Goal: Transaction & Acquisition: Purchase product/service

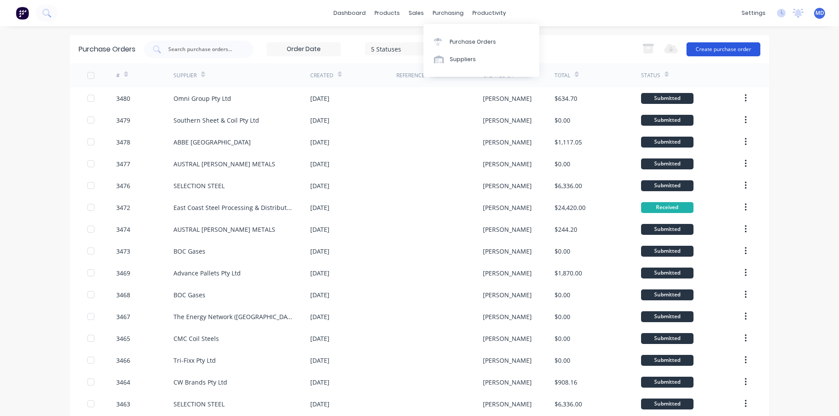
click at [702, 45] on button "Create purchase order" at bounding box center [723, 49] width 74 height 14
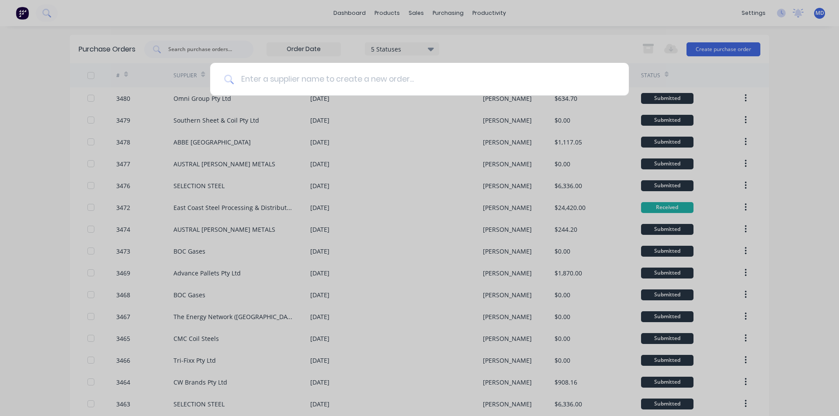
click at [337, 79] on input at bounding box center [424, 79] width 381 height 33
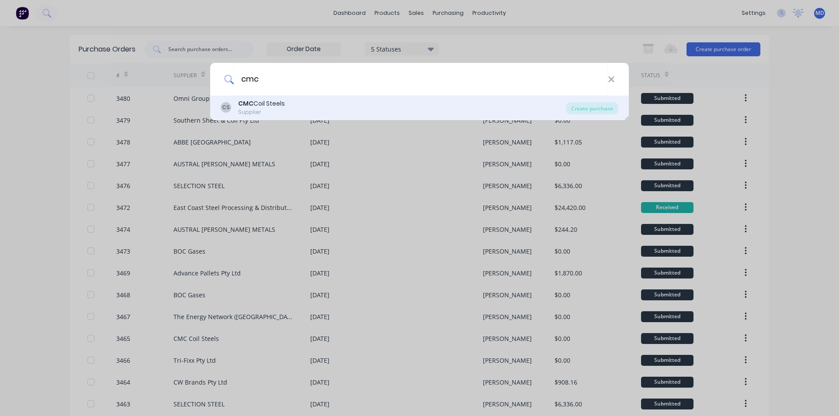
type input "cmc"
click at [273, 109] on div "Supplier" at bounding box center [261, 112] width 47 height 8
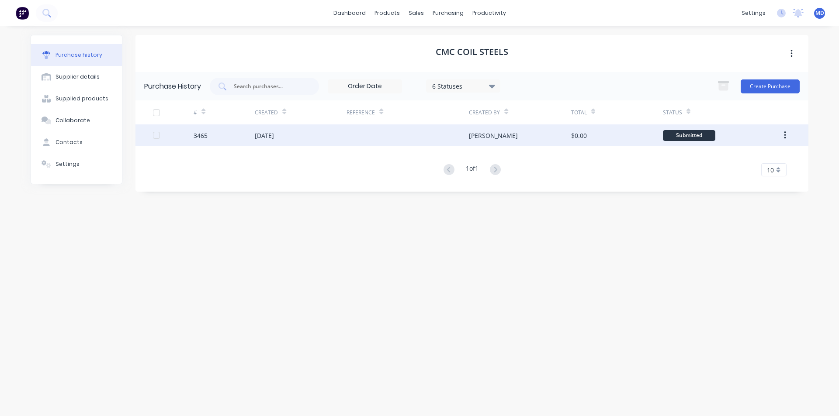
click at [330, 131] on div "[DATE]" at bounding box center [301, 136] width 92 height 22
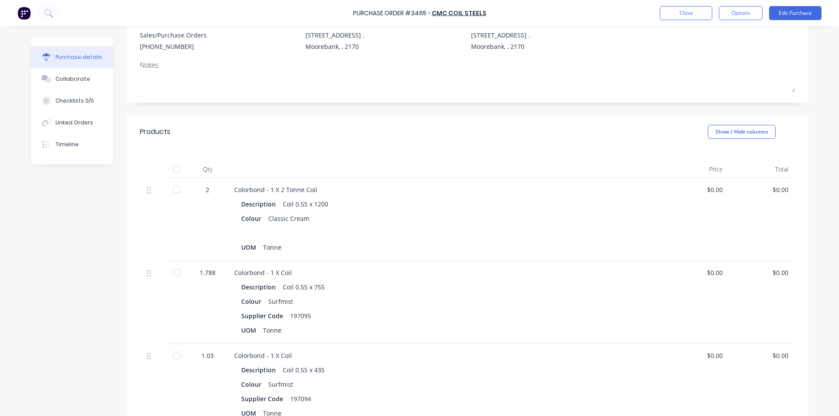
scroll to position [175, 0]
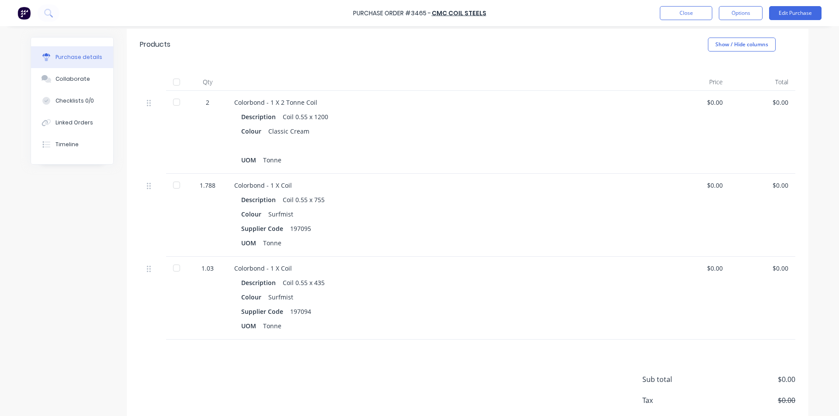
click at [176, 264] on div at bounding box center [176, 268] width 17 height 17
click at [173, 185] on div at bounding box center [176, 184] width 17 height 17
click at [173, 105] on div at bounding box center [176, 101] width 17 height 17
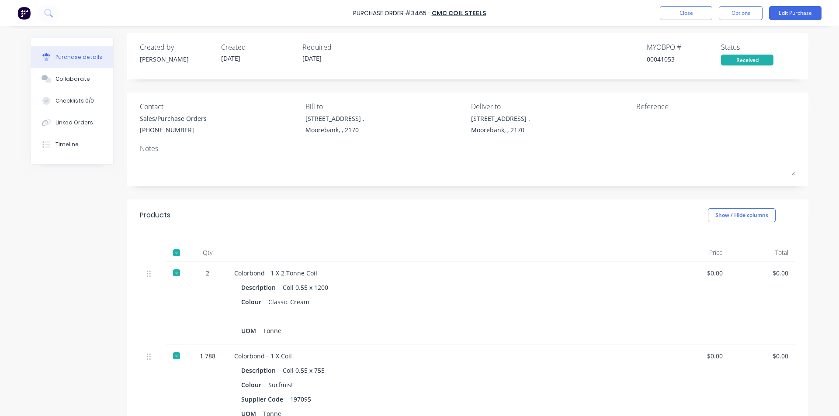
scroll to position [0, 0]
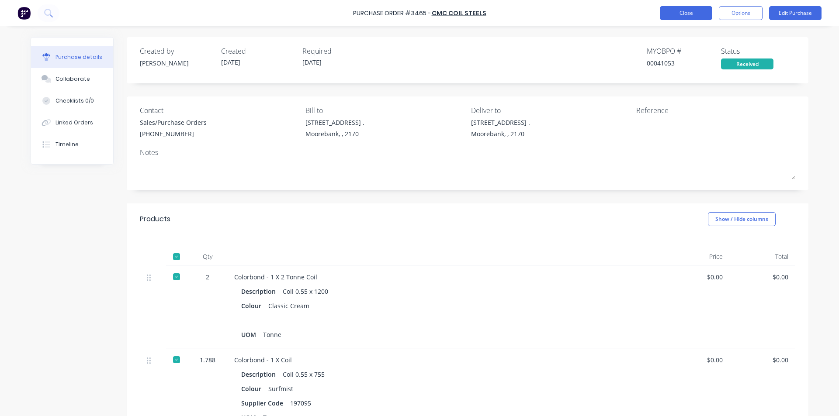
click at [702, 7] on button "Close" at bounding box center [686, 13] width 52 height 14
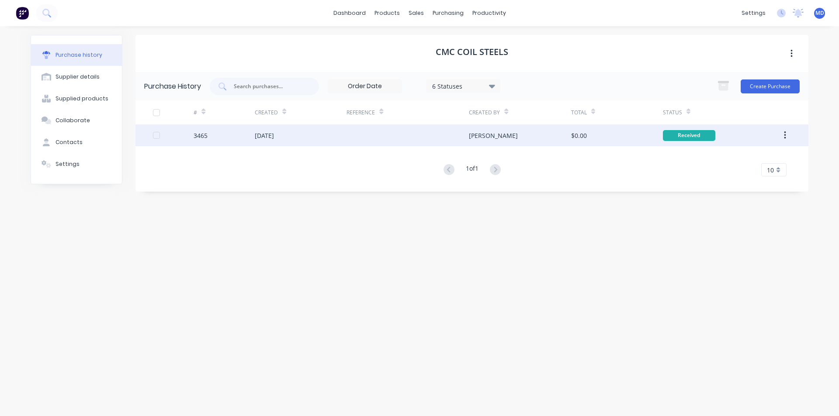
click at [784, 136] on icon "button" at bounding box center [785, 136] width 2 height 10
click at [772, 155] on div "Archive" at bounding box center [753, 158] width 67 height 13
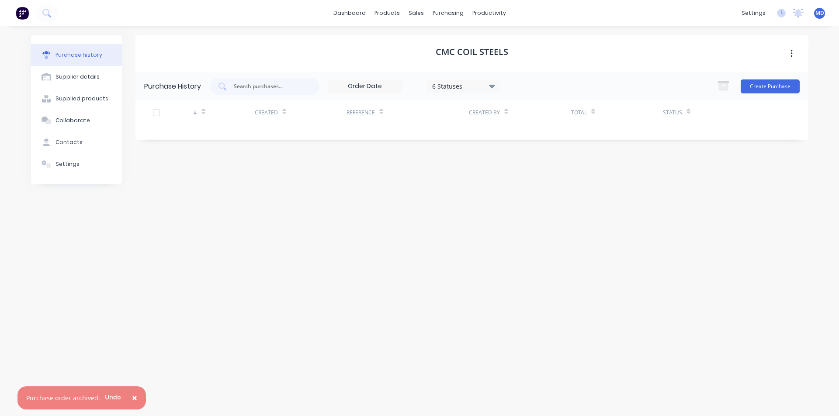
click at [486, 83] on div "6 Statuses" at bounding box center [463, 85] width 62 height 9
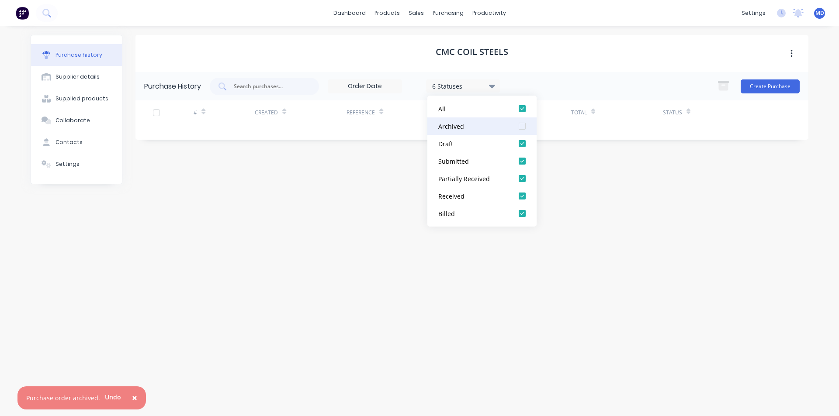
click at [520, 126] on div at bounding box center [521, 126] width 17 height 17
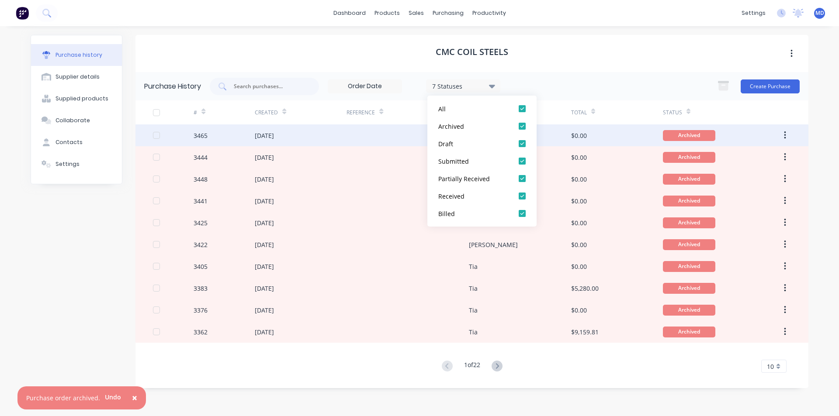
click at [343, 134] on div "[DATE]" at bounding box center [301, 136] width 92 height 22
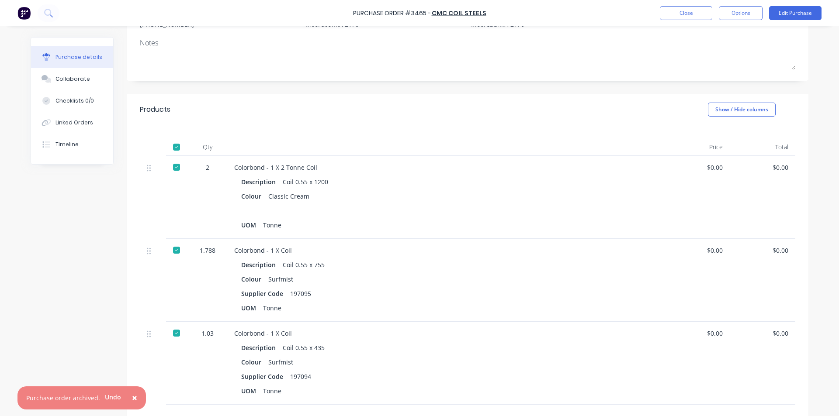
scroll to position [44, 0]
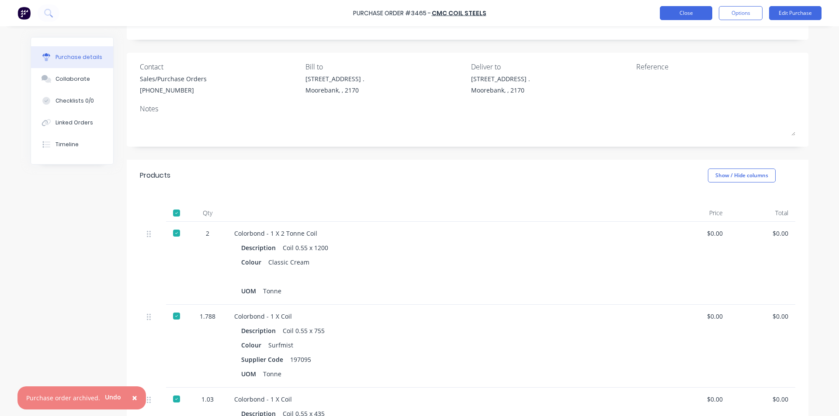
click at [685, 9] on button "Close" at bounding box center [686, 13] width 52 height 14
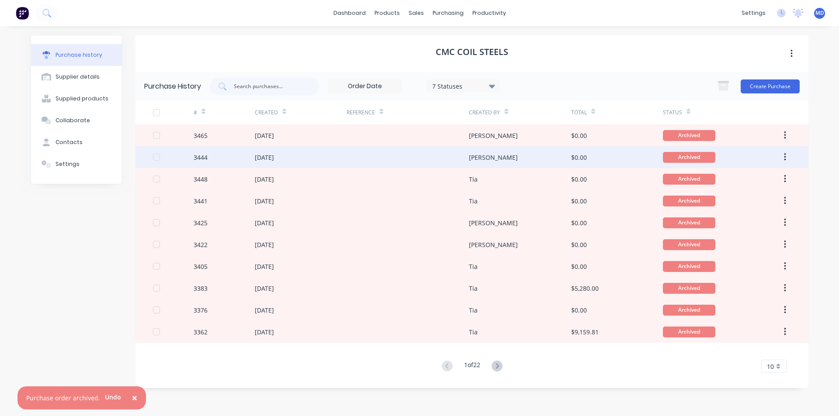
click at [445, 158] on div at bounding box center [407, 157] width 122 height 22
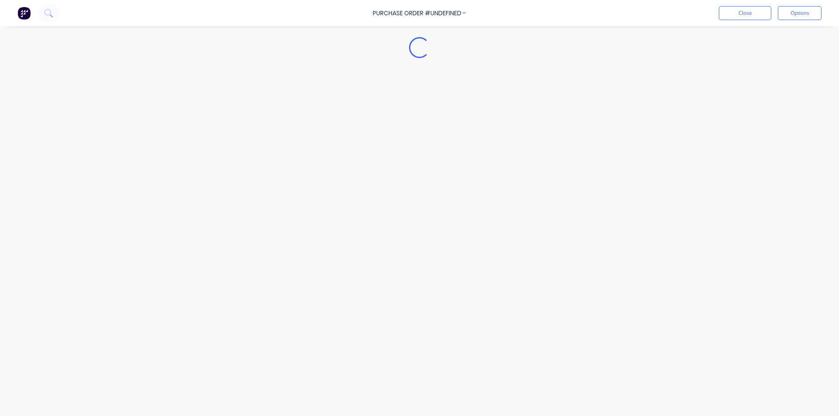
type textarea "x"
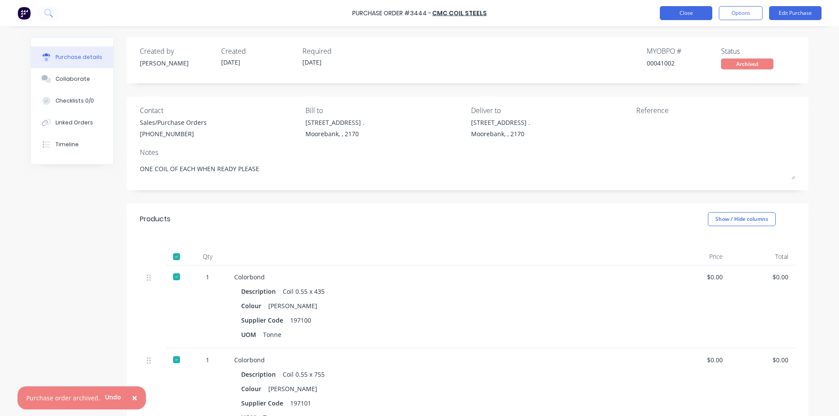
click at [683, 12] on button "Close" at bounding box center [686, 13] width 52 height 14
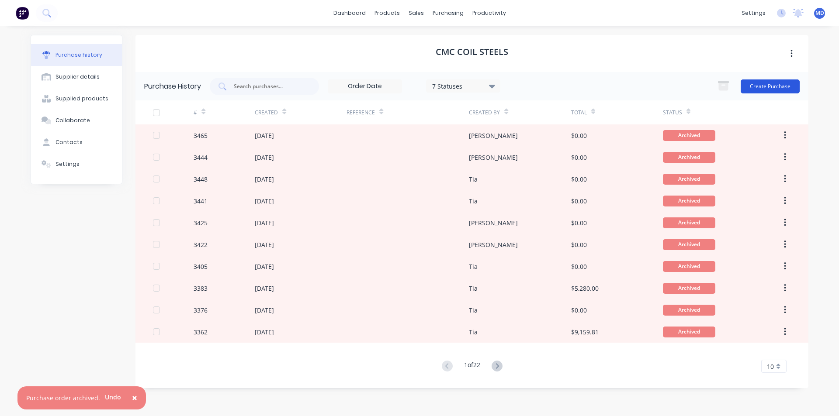
click at [758, 88] on button "Create Purchase" at bounding box center [770, 87] width 59 height 14
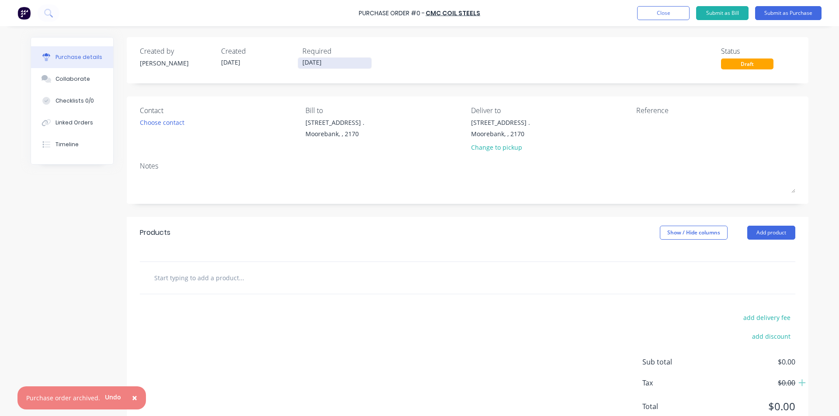
click at [334, 67] on input "[DATE]" at bounding box center [334, 63] width 73 height 11
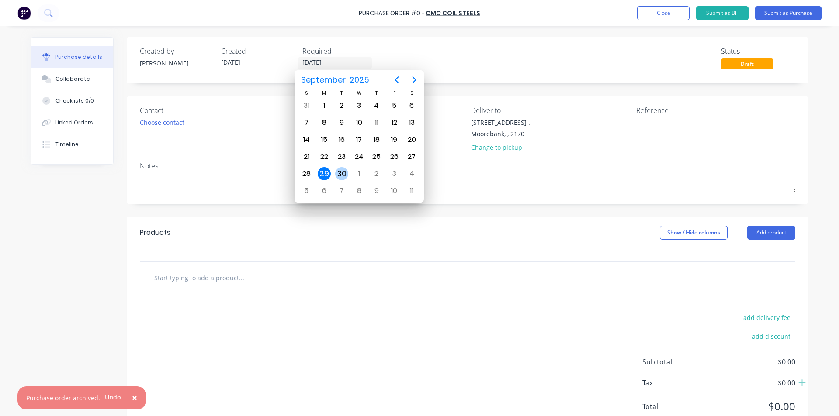
click at [347, 176] on div "30" at bounding box center [341, 173] width 13 height 13
type input "[DATE]"
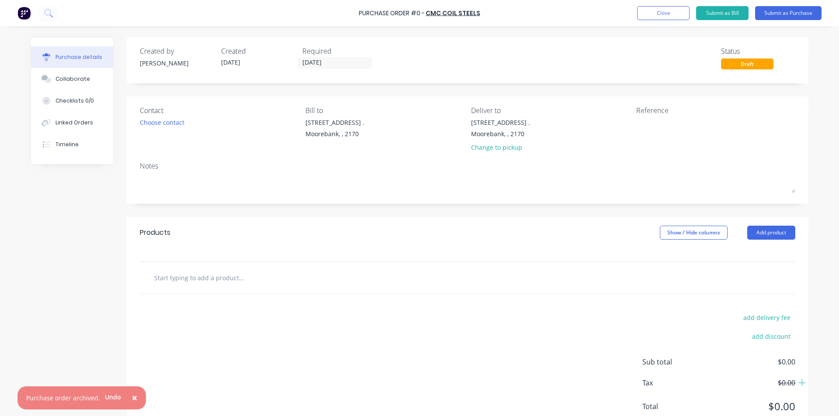
click at [187, 125] on div "Choose contact" at bounding box center [219, 122] width 159 height 9
click at [179, 125] on div "Choose contact" at bounding box center [162, 122] width 45 height 9
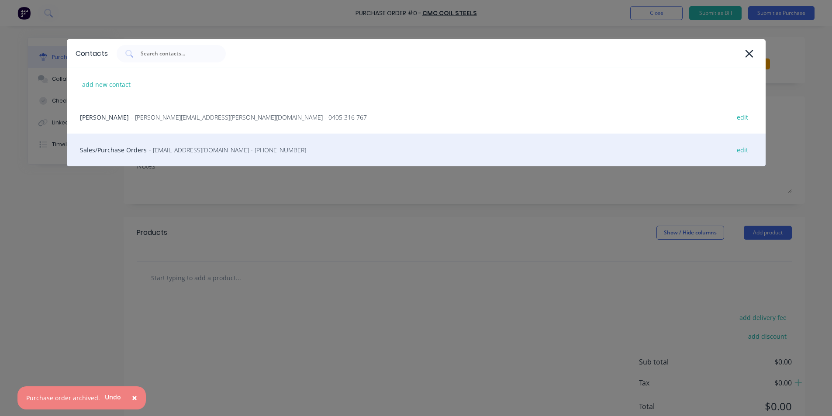
click at [194, 146] on span "- [EMAIL_ADDRESS][DOMAIN_NAME] - [PHONE_NUMBER]" at bounding box center [227, 149] width 157 height 9
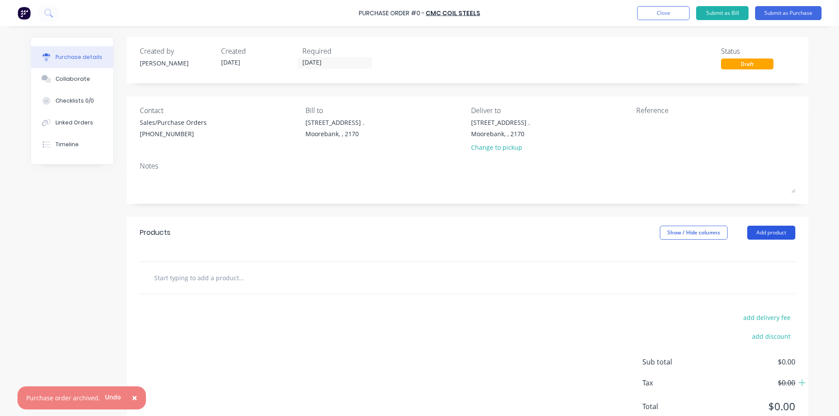
click at [778, 234] on button "Add product" at bounding box center [771, 233] width 48 height 14
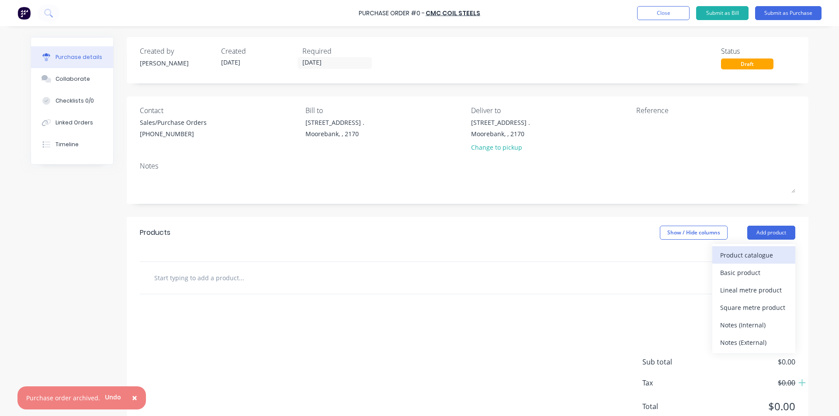
click at [756, 251] on div "Product catalogue" at bounding box center [753, 255] width 67 height 13
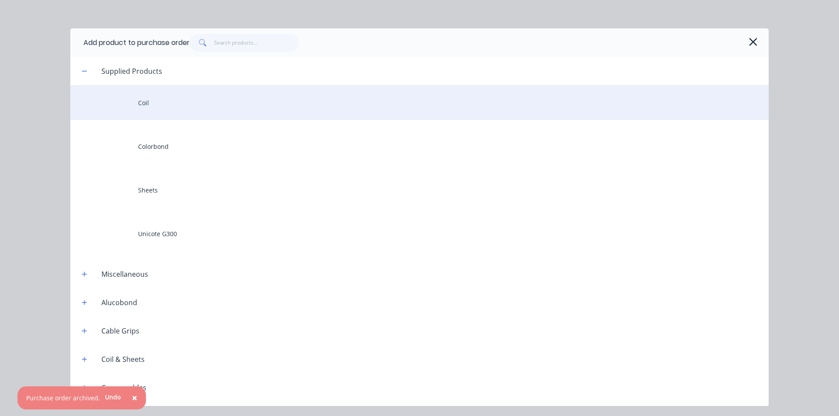
click at [191, 111] on div "Coil" at bounding box center [419, 102] width 698 height 35
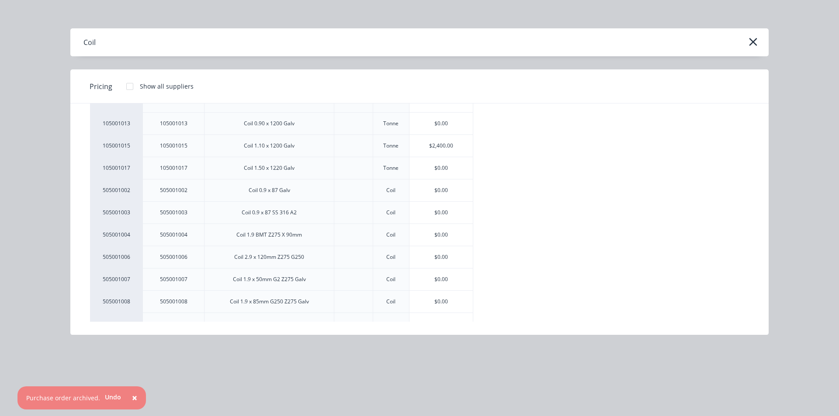
scroll to position [194, 0]
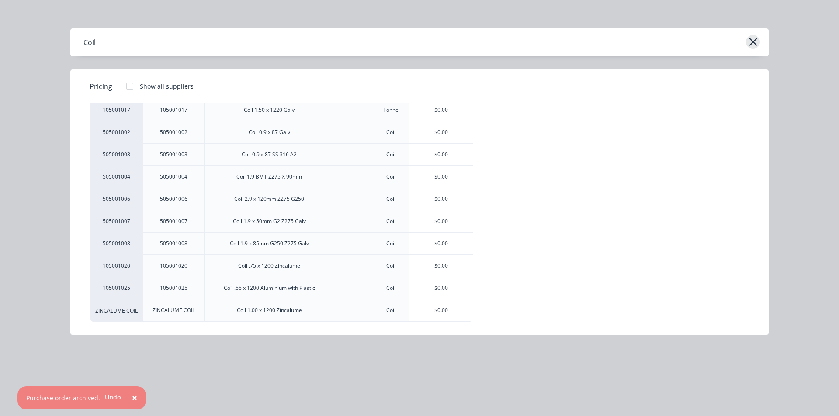
click at [754, 45] on icon "button" at bounding box center [752, 42] width 9 height 12
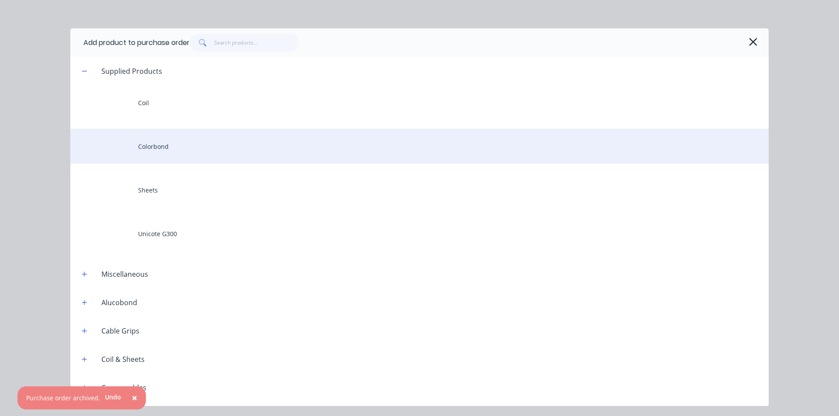
click at [214, 145] on div "Colorbond" at bounding box center [419, 146] width 698 height 35
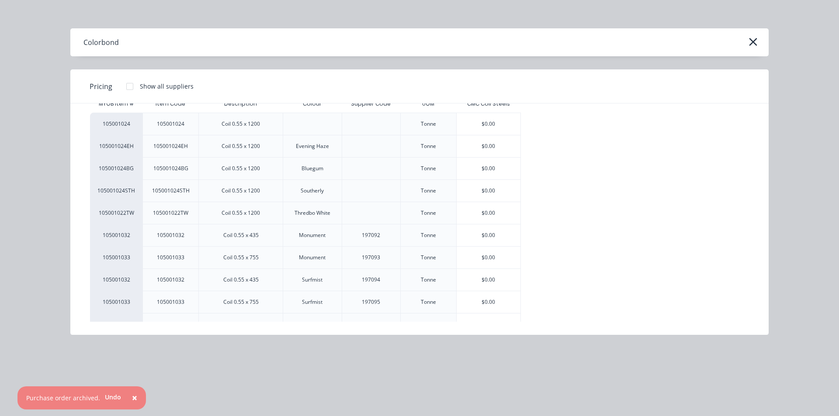
scroll to position [44, 0]
click at [511, 281] on div "$0.00" at bounding box center [489, 282] width 64 height 22
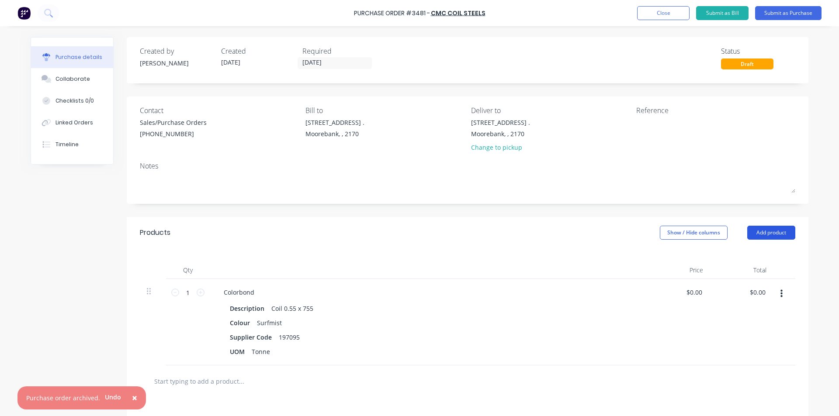
click at [785, 230] on button "Add product" at bounding box center [771, 233] width 48 height 14
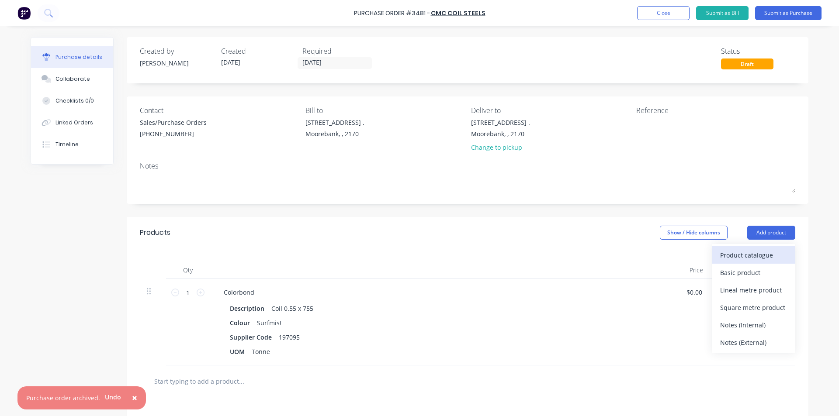
click at [747, 251] on div "Product catalogue" at bounding box center [753, 255] width 67 height 13
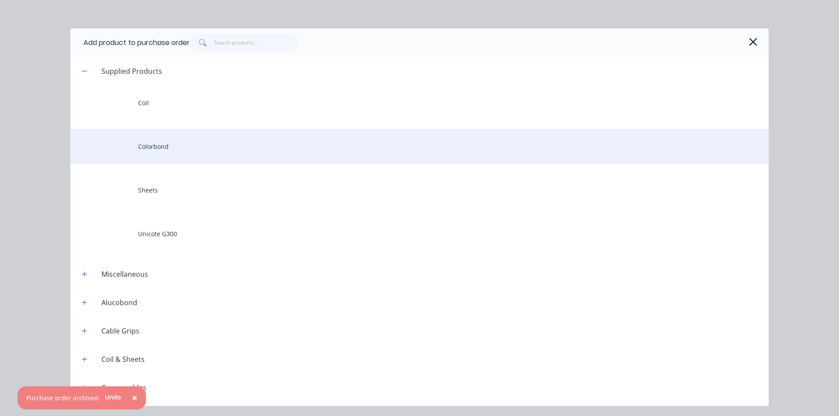
click at [173, 148] on div "Colorbond" at bounding box center [419, 146] width 698 height 35
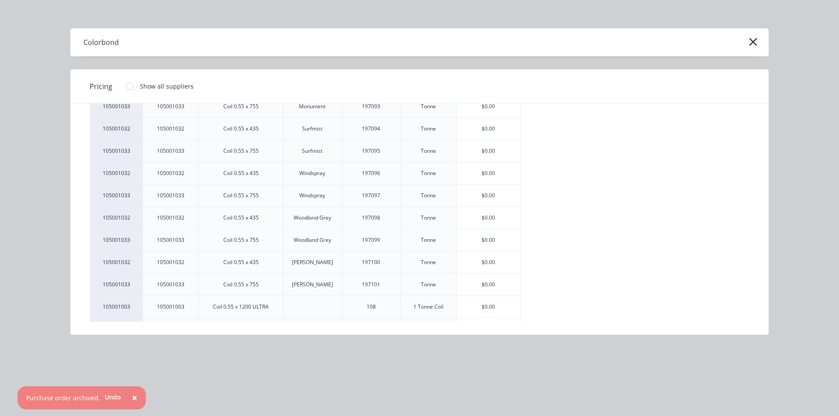
scroll to position [131, 0]
click at [493, 170] on div "$0.00" at bounding box center [489, 173] width 64 height 22
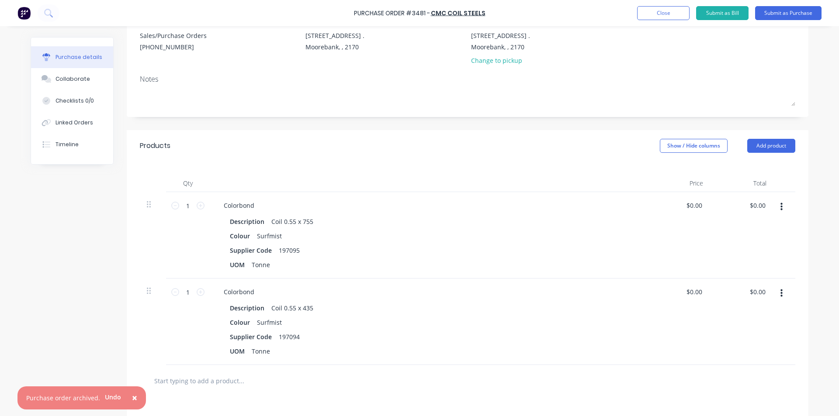
scroll to position [87, 0]
click at [252, 204] on div "Colorbond" at bounding box center [239, 205] width 45 height 13
drag, startPoint x: 277, startPoint y: 204, endPoint x: 252, endPoint y: 213, distance: 26.2
click at [252, 213] on div "Colorbond (1 x coil) Description Coil 0.55 x 755 Colour Surfmist Supplier Code …" at bounding box center [428, 235] width 437 height 87
copy div "(1 x coil)"
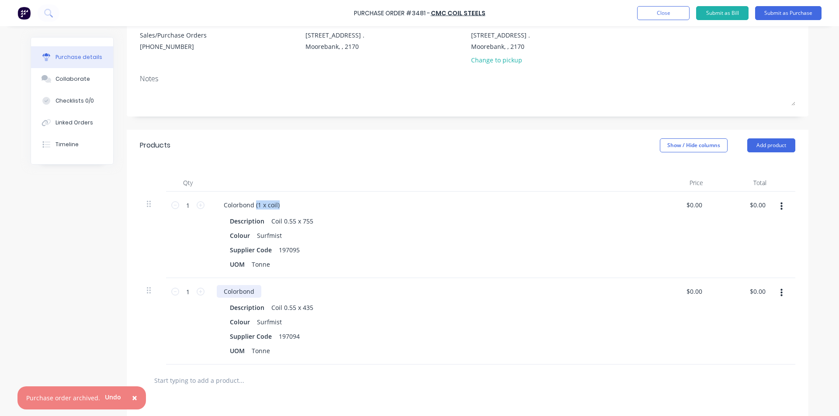
click at [252, 291] on div "Colorbond" at bounding box center [239, 291] width 45 height 13
click at [391, 332] on div "Supplier Code 197094" at bounding box center [426, 336] width 400 height 13
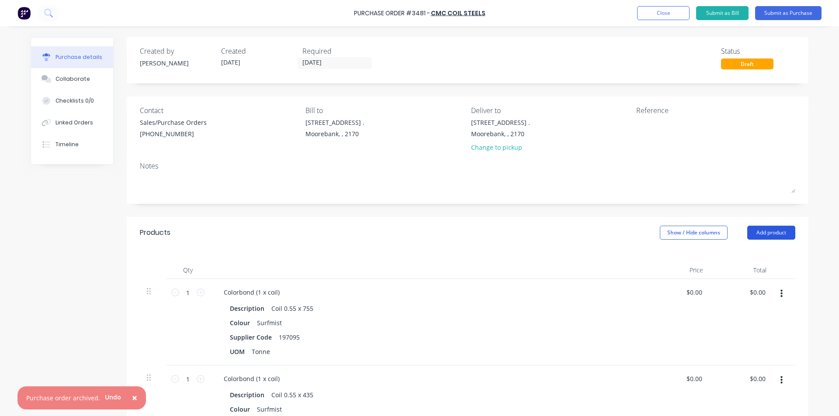
click at [782, 235] on button "Add product" at bounding box center [771, 233] width 48 height 14
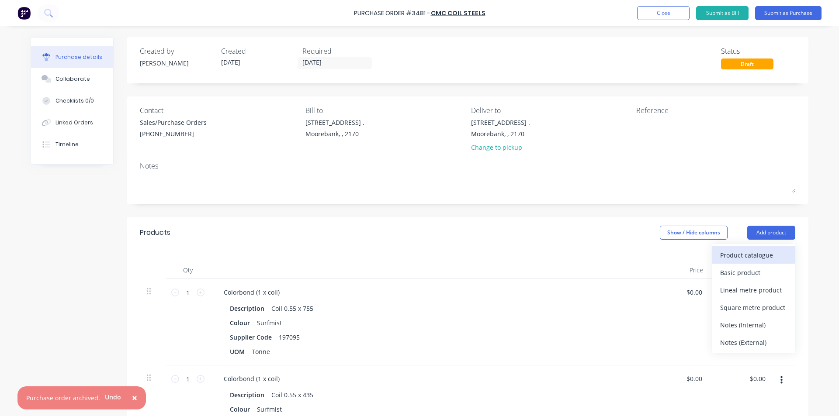
click at [758, 262] on button "Product catalogue" at bounding box center [753, 254] width 83 height 17
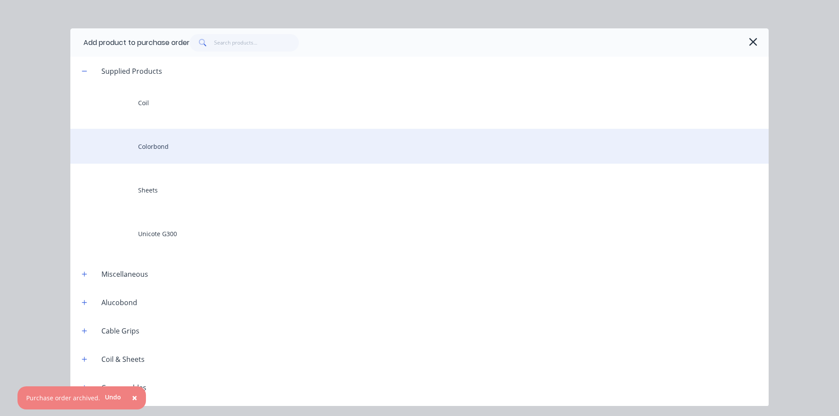
click at [183, 151] on div "Colorbond" at bounding box center [419, 146] width 698 height 35
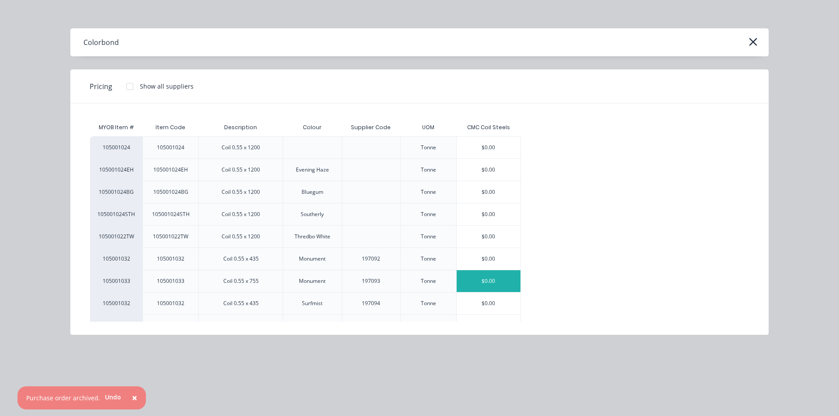
click at [489, 281] on div "$0.00" at bounding box center [489, 281] width 64 height 22
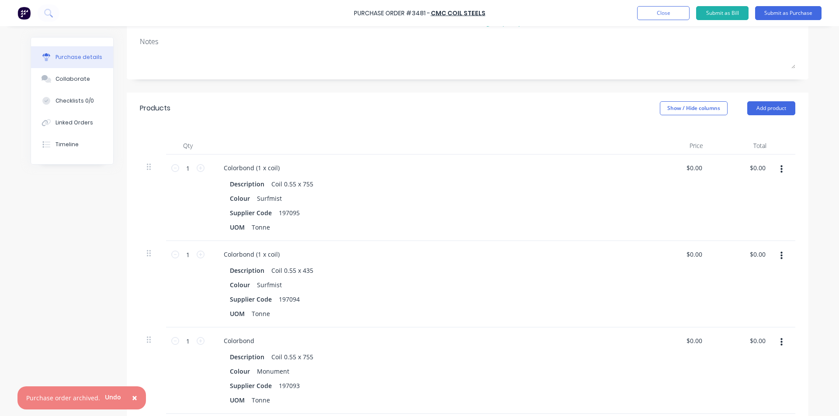
scroll to position [175, 0]
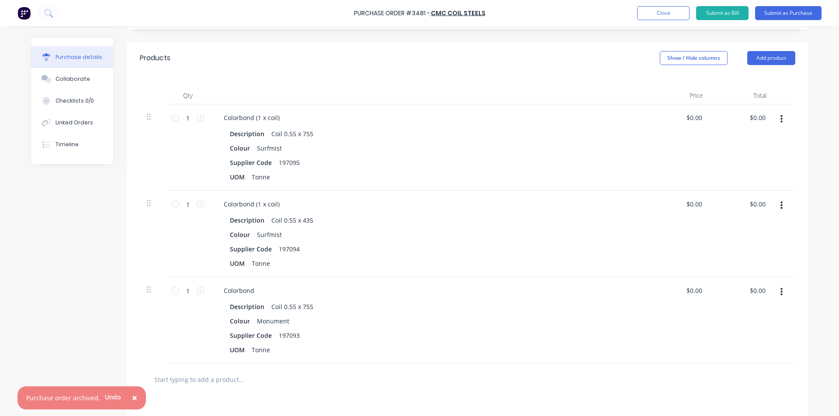
click at [258, 290] on div "Colorbond" at bounding box center [428, 290] width 423 height 13
click at [252, 288] on div "Colorbond" at bounding box center [239, 290] width 45 height 13
click at [360, 356] on div "Colorbond (1 x coil) Description Coil 0.55 x 755 Colour Monument Supplier Code …" at bounding box center [428, 320] width 437 height 87
click at [137, 402] on button "×" at bounding box center [134, 398] width 23 height 21
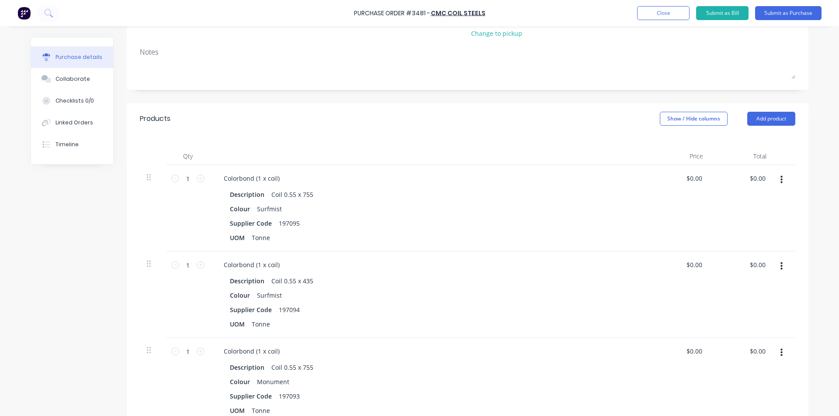
scroll to position [44, 0]
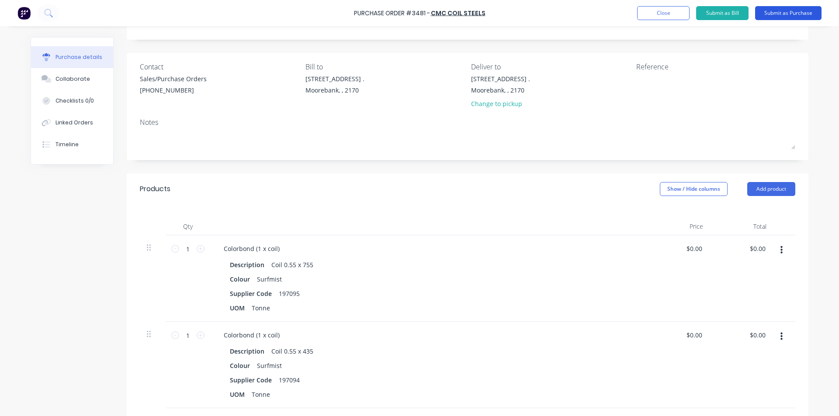
click at [803, 8] on button "Submit as Purchase" at bounding box center [788, 13] width 66 height 14
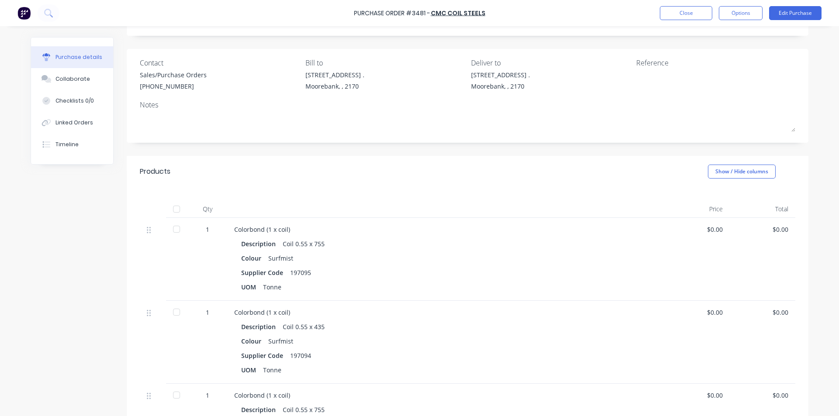
scroll to position [0, 0]
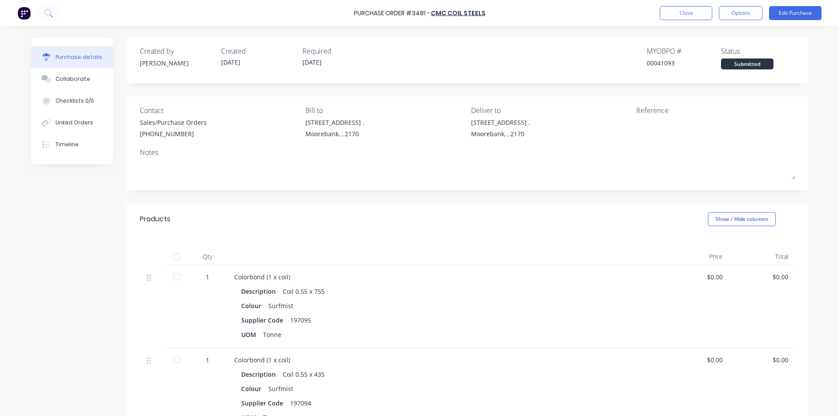
drag, startPoint x: 744, startPoint y: 14, endPoint x: 744, endPoint y: 23, distance: 8.3
click at [744, 14] on button "Options" at bounding box center [741, 13] width 44 height 14
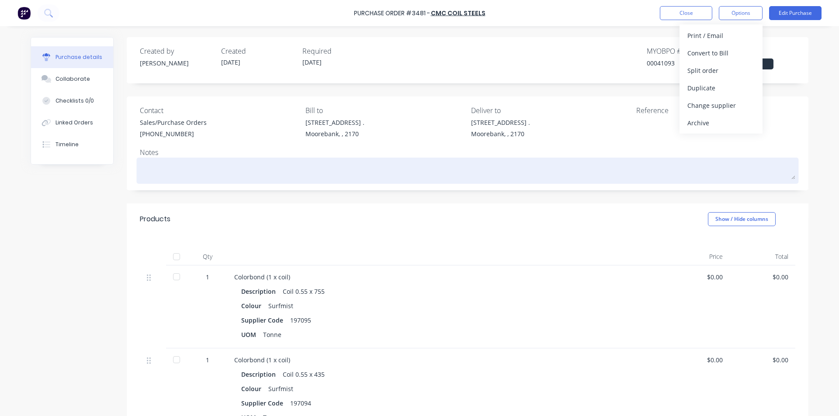
click at [442, 169] on textarea at bounding box center [467, 170] width 655 height 20
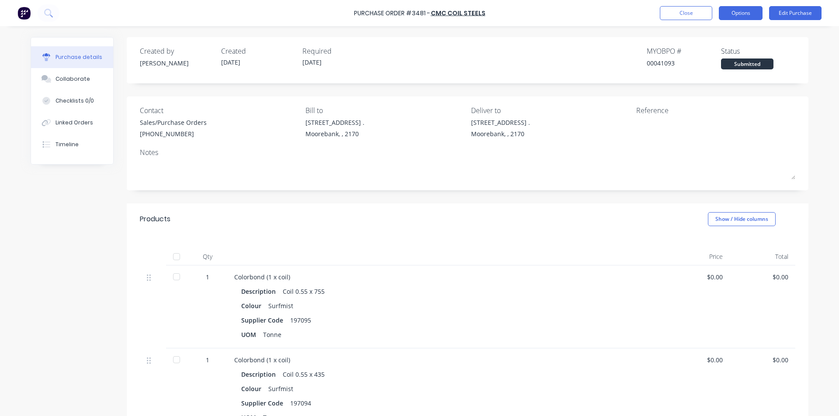
click at [742, 15] on button "Options" at bounding box center [741, 13] width 44 height 14
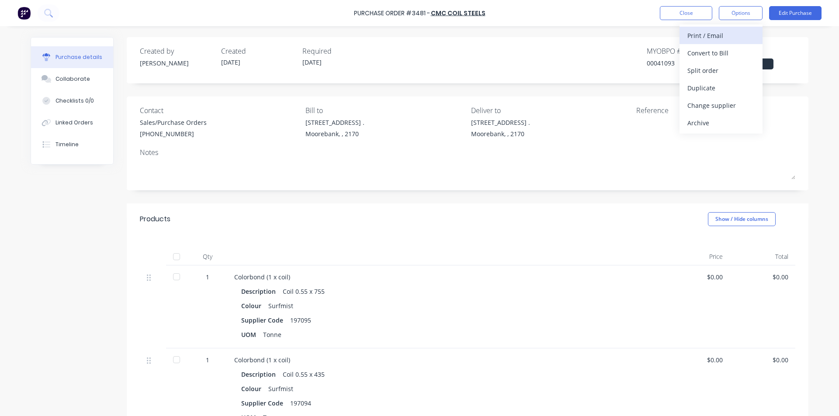
click at [727, 38] on div "Print / Email" at bounding box center [720, 35] width 67 height 13
click at [717, 66] on div "Without pricing" at bounding box center [720, 70] width 67 height 13
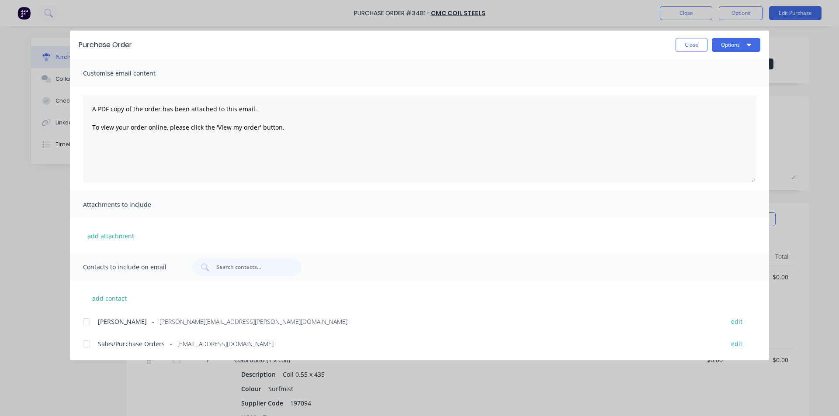
click at [87, 342] on div at bounding box center [86, 344] width 17 height 17
click at [769, 32] on div "Purchase Order Close Options Customise email content A PDF copy of the order ha…" at bounding box center [419, 208] width 839 height 416
click at [759, 44] on button "Options" at bounding box center [736, 45] width 48 height 14
click at [722, 98] on div "Email" at bounding box center [718, 102] width 67 height 13
click at [690, 54] on div "Purchase Order Close Options" at bounding box center [419, 45] width 699 height 28
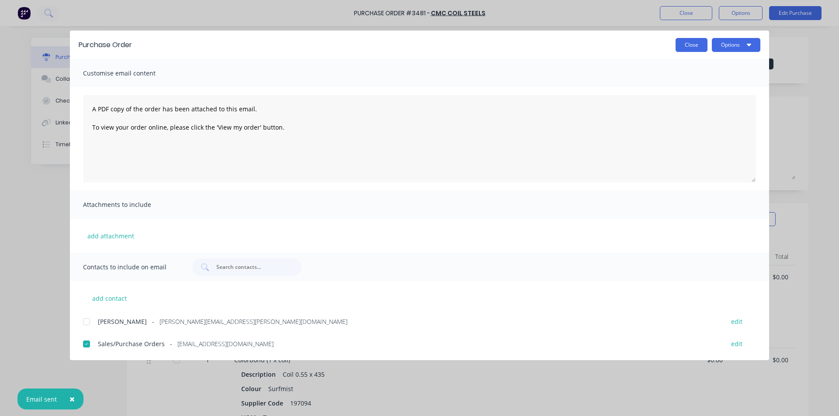
click at [694, 48] on button "Close" at bounding box center [691, 45] width 32 height 14
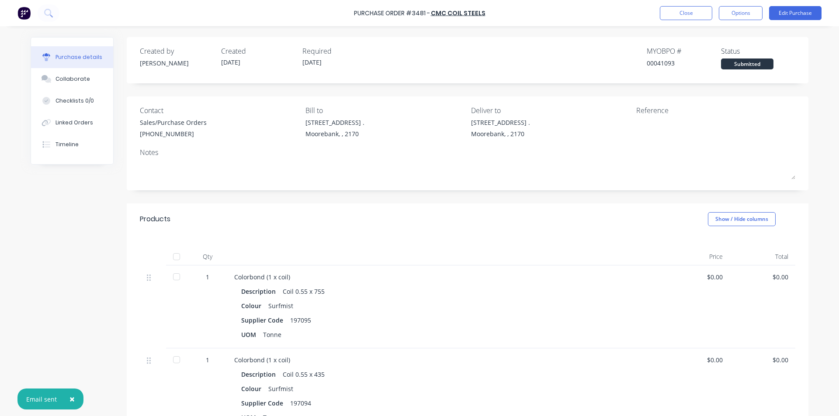
scroll to position [218, 0]
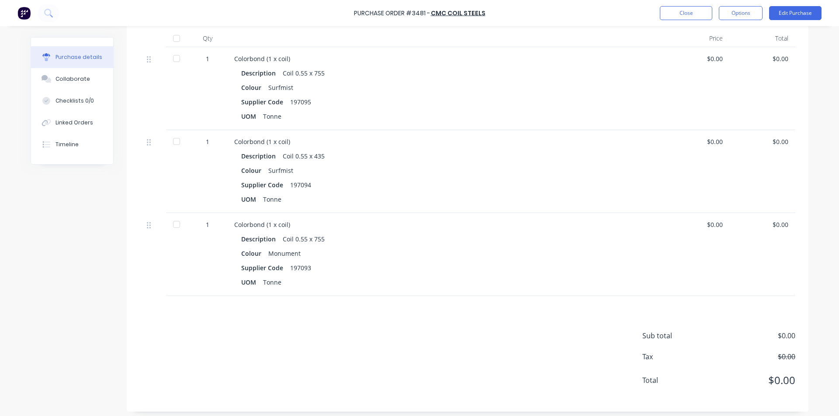
click at [67, 138] on button "Timeline" at bounding box center [72, 145] width 82 height 22
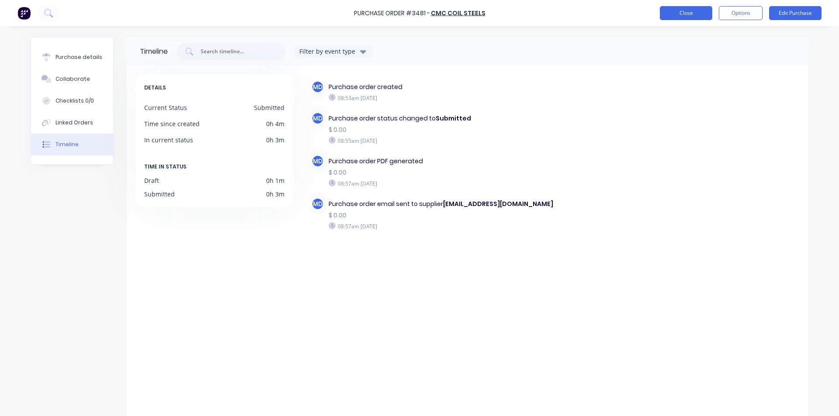
click at [691, 9] on button "Close" at bounding box center [686, 13] width 52 height 14
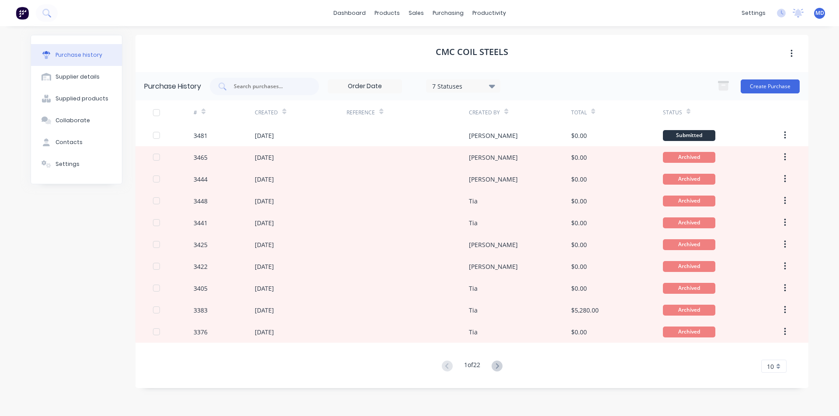
click at [492, 82] on icon at bounding box center [492, 86] width 6 height 10
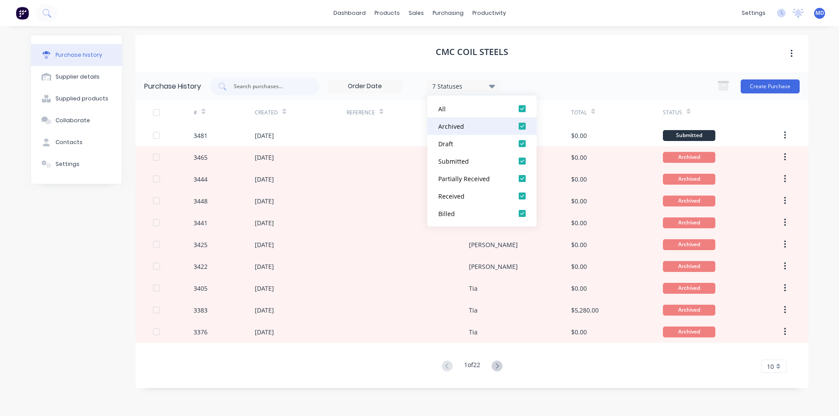
click at [521, 126] on div at bounding box center [521, 126] width 17 height 17
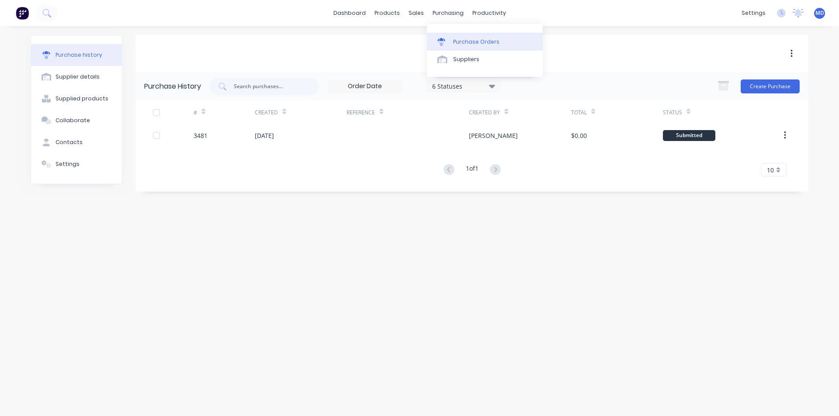
click at [460, 42] on div "Purchase Orders" at bounding box center [476, 42] width 46 height 8
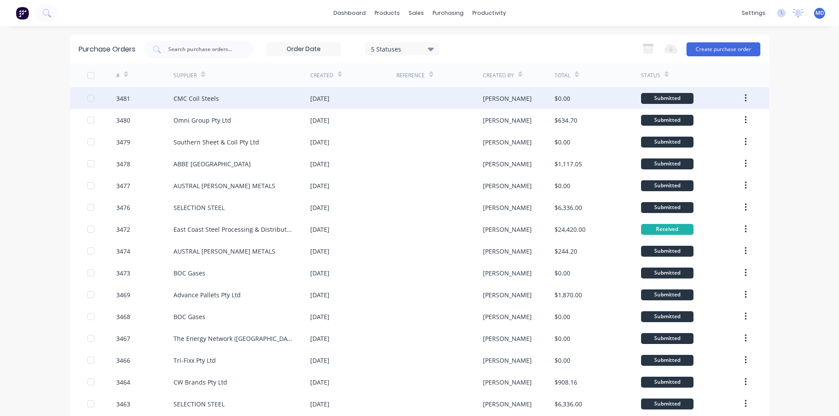
click at [207, 101] on div "CMC Coil Steels" at bounding box center [195, 98] width 45 height 9
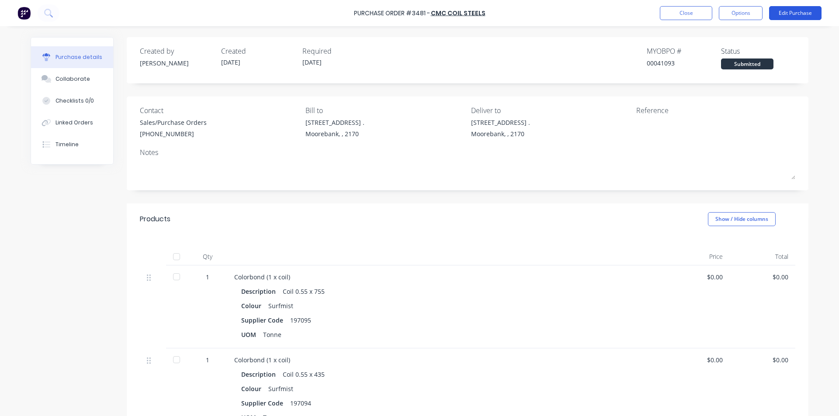
click at [794, 14] on button "Edit Purchase" at bounding box center [795, 13] width 52 height 14
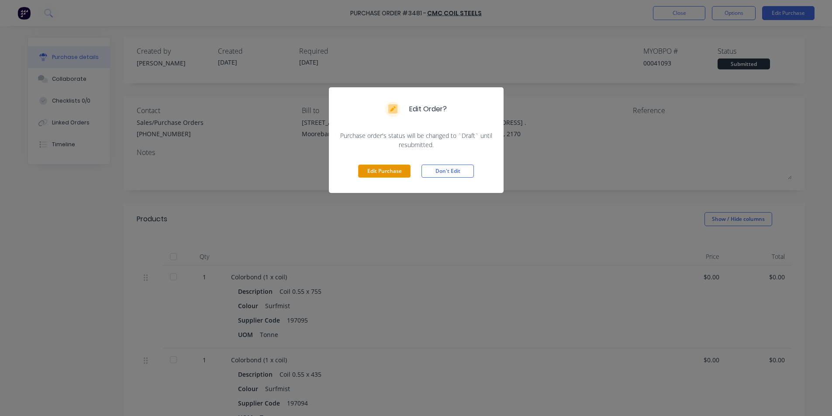
click at [387, 173] on button "Edit Purchase" at bounding box center [384, 171] width 52 height 13
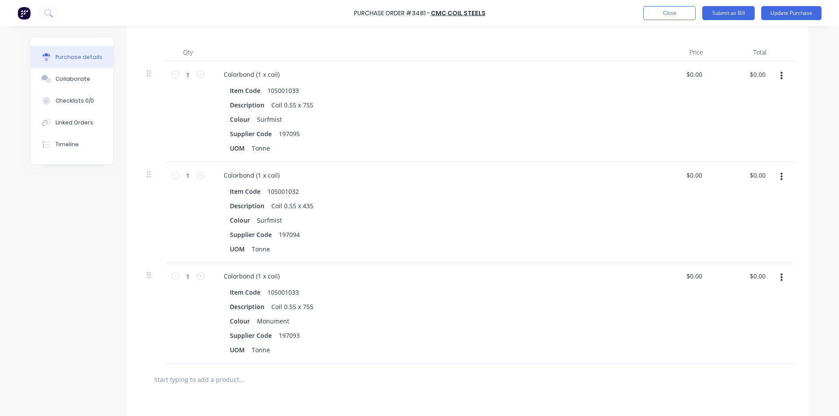
scroll to position [218, 0]
drag, startPoint x: 188, startPoint y: 175, endPoint x: 154, endPoint y: 181, distance: 34.2
click at [154, 181] on div "1 1 Colorbond (1 x coil) Item Code 105001032 Description Coil 0.55 x 435 Colour…" at bounding box center [467, 212] width 655 height 101
type input "1030"
click at [569, 343] on div "Item Code 105001033 Description Coil 0.55 x 755 Colour Monument Supplier Code 1…" at bounding box center [428, 321] width 423 height 70
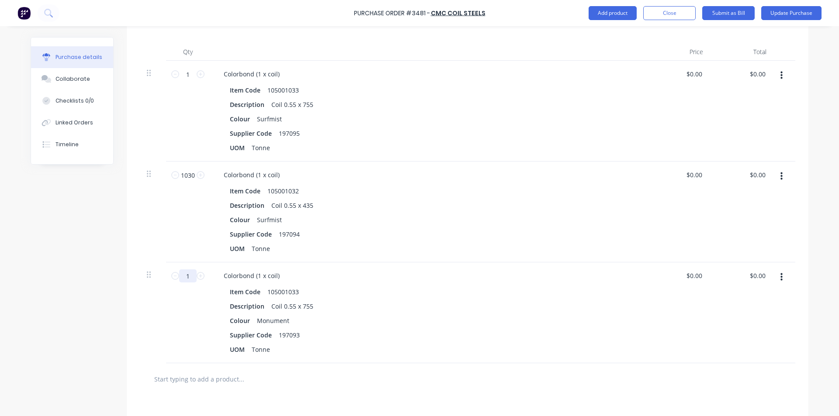
click at [186, 277] on input "1" at bounding box center [187, 276] width 17 height 13
type input "1873"
drag, startPoint x: 190, startPoint y: 73, endPoint x: 143, endPoint y: 80, distance: 47.8
click at [143, 80] on div "1 1 Colorbond (1 x coil) Item Code 105001033 Description Coil 0.55 x 755 Colour…" at bounding box center [467, 111] width 655 height 101
type input "1788"
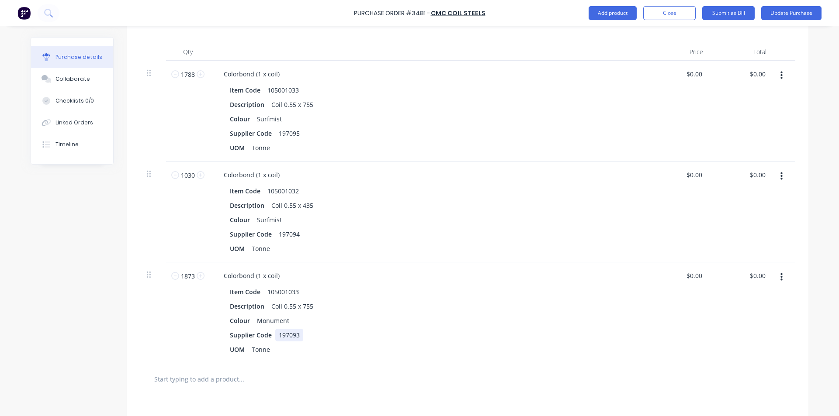
click at [512, 329] on div "Item Code 105001033 Description Coil 0.55 x 755 Colour Monument Supplier Code 1…" at bounding box center [428, 321] width 423 height 70
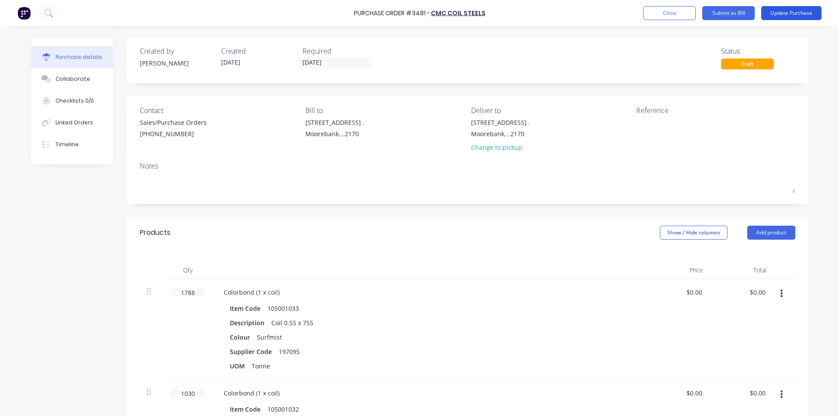
click at [781, 9] on button "Update Purchase" at bounding box center [791, 13] width 60 height 14
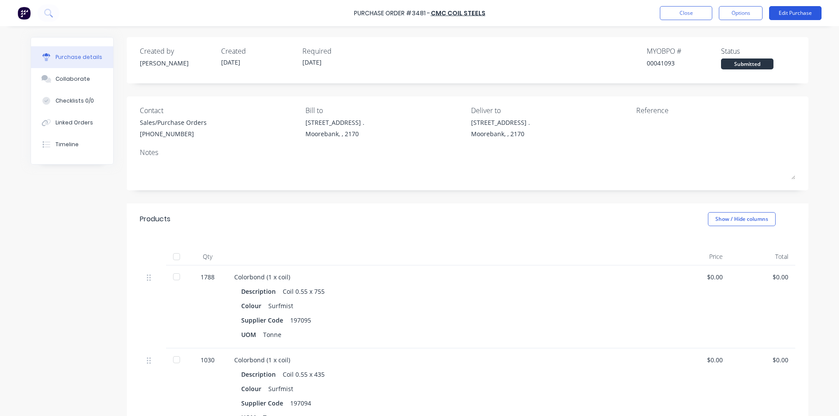
click at [785, 15] on button "Edit Purchase" at bounding box center [795, 13] width 52 height 14
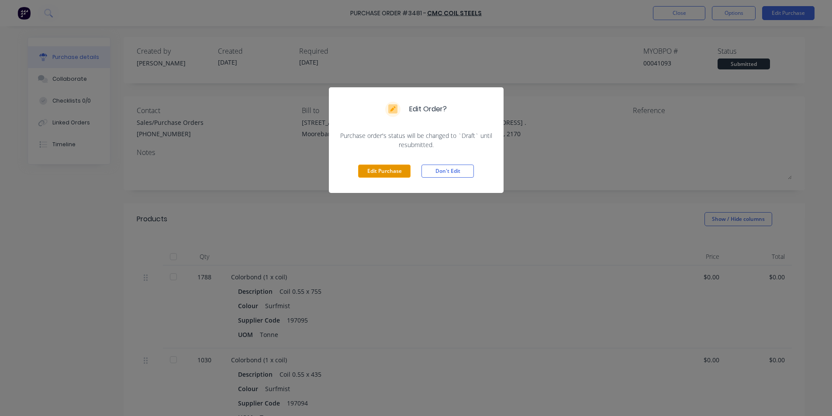
click at [382, 168] on button "Edit Purchase" at bounding box center [384, 171] width 52 height 13
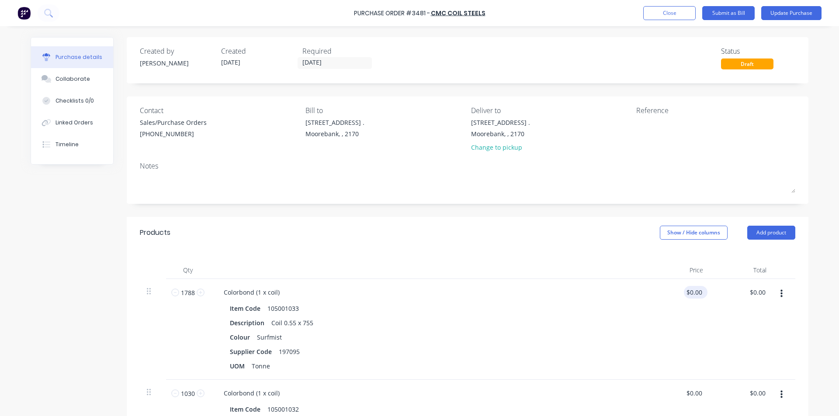
drag, startPoint x: 704, startPoint y: 292, endPoint x: 684, endPoint y: 298, distance: 20.9
click at [684, 298] on div "$0.00 $0.00" at bounding box center [696, 292] width 24 height 13
click at [693, 322] on div "$0.00 $0.00" at bounding box center [678, 329] width 63 height 101
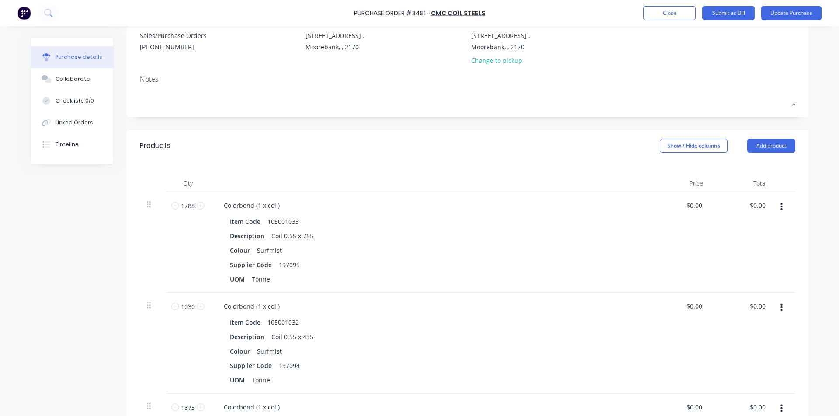
scroll to position [87, 0]
type input "0.00"
click at [690, 208] on input "0.00" at bounding box center [694, 205] width 20 height 13
type input "$3.45"
type input "$6,168.60"
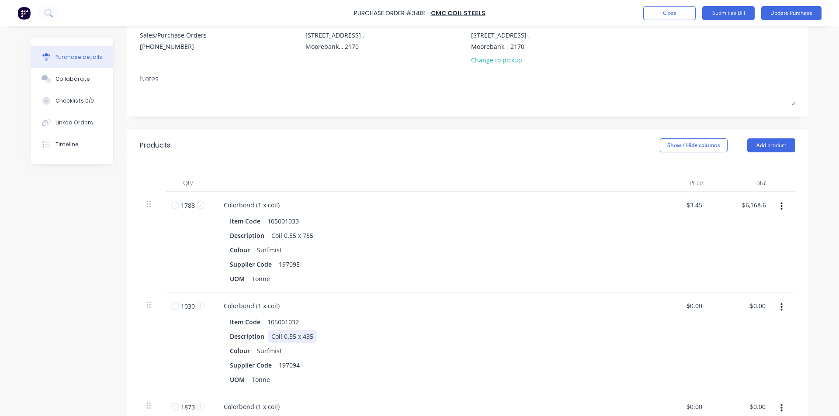
click at [501, 329] on div "Item Code 105001032 Description Coil 0.55 x 435 Colour Surfmist Supplier Code 1…" at bounding box center [428, 351] width 423 height 70
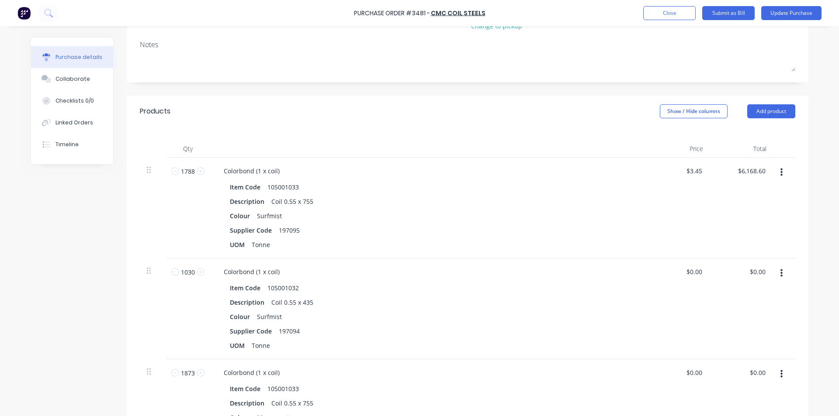
scroll to position [175, 0]
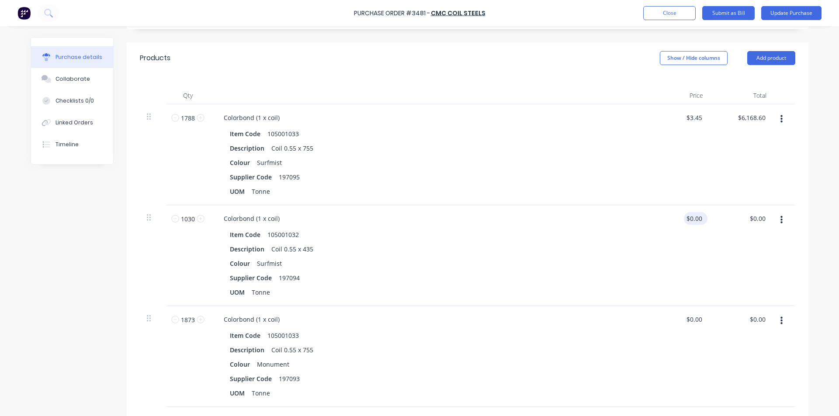
type input "0.00"
click at [699, 216] on input "0.00" at bounding box center [694, 218] width 20 height 13
type input "$3.45"
type input "$3,553.50"
click at [692, 245] on div "$3.45 3.45" at bounding box center [678, 255] width 63 height 101
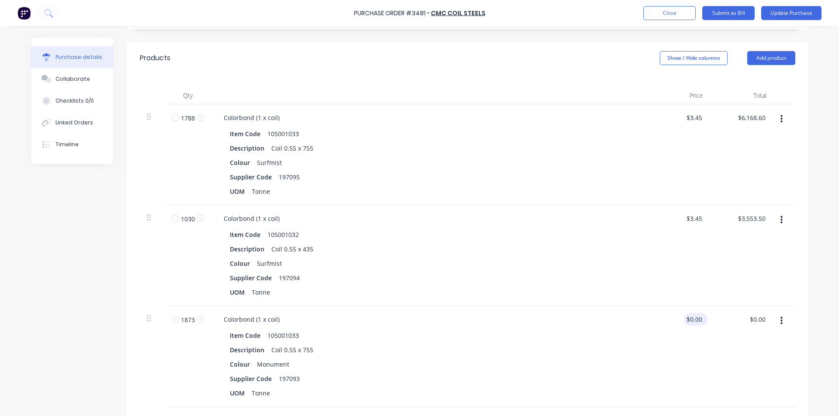
type input "0.00"
click at [698, 322] on input "0.00" at bounding box center [695, 319] width 17 height 13
type input "$3.45"
type input "$6,461.85"
click at [633, 355] on div "Item Code 105001033 Description Coil 0.55 x 755 Colour Monument Supplier Code 1…" at bounding box center [428, 364] width 423 height 70
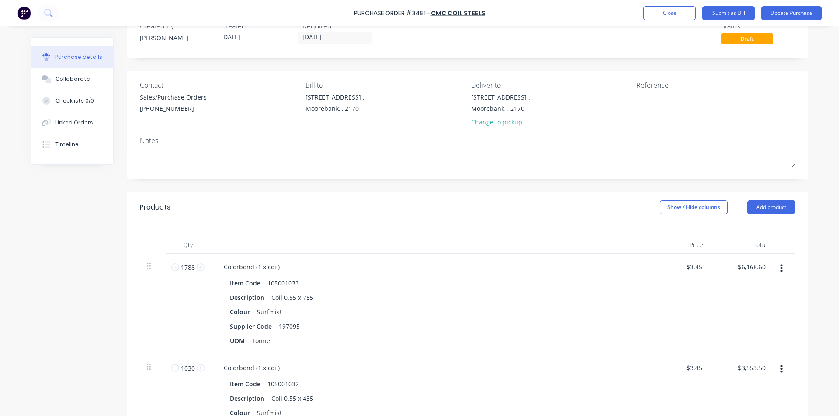
scroll to position [0, 0]
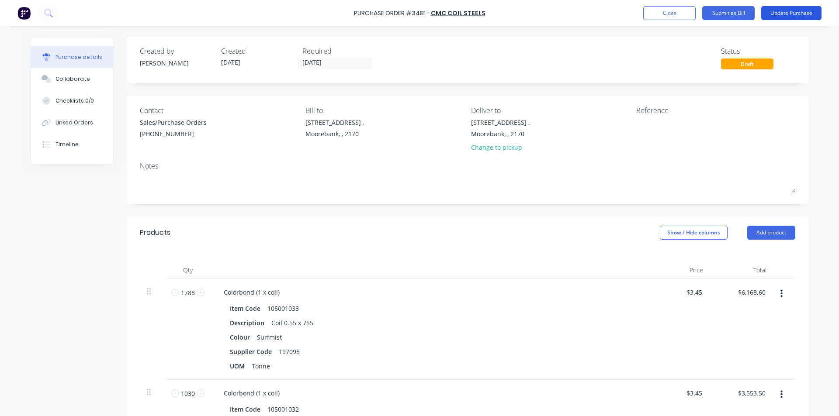
click at [813, 16] on button "Update Purchase" at bounding box center [791, 13] width 60 height 14
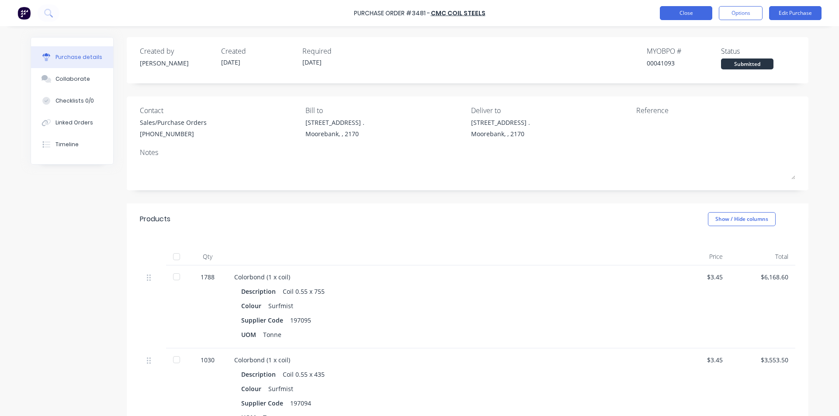
click at [699, 7] on button "Close" at bounding box center [686, 13] width 52 height 14
